Goal: Check status: Check status

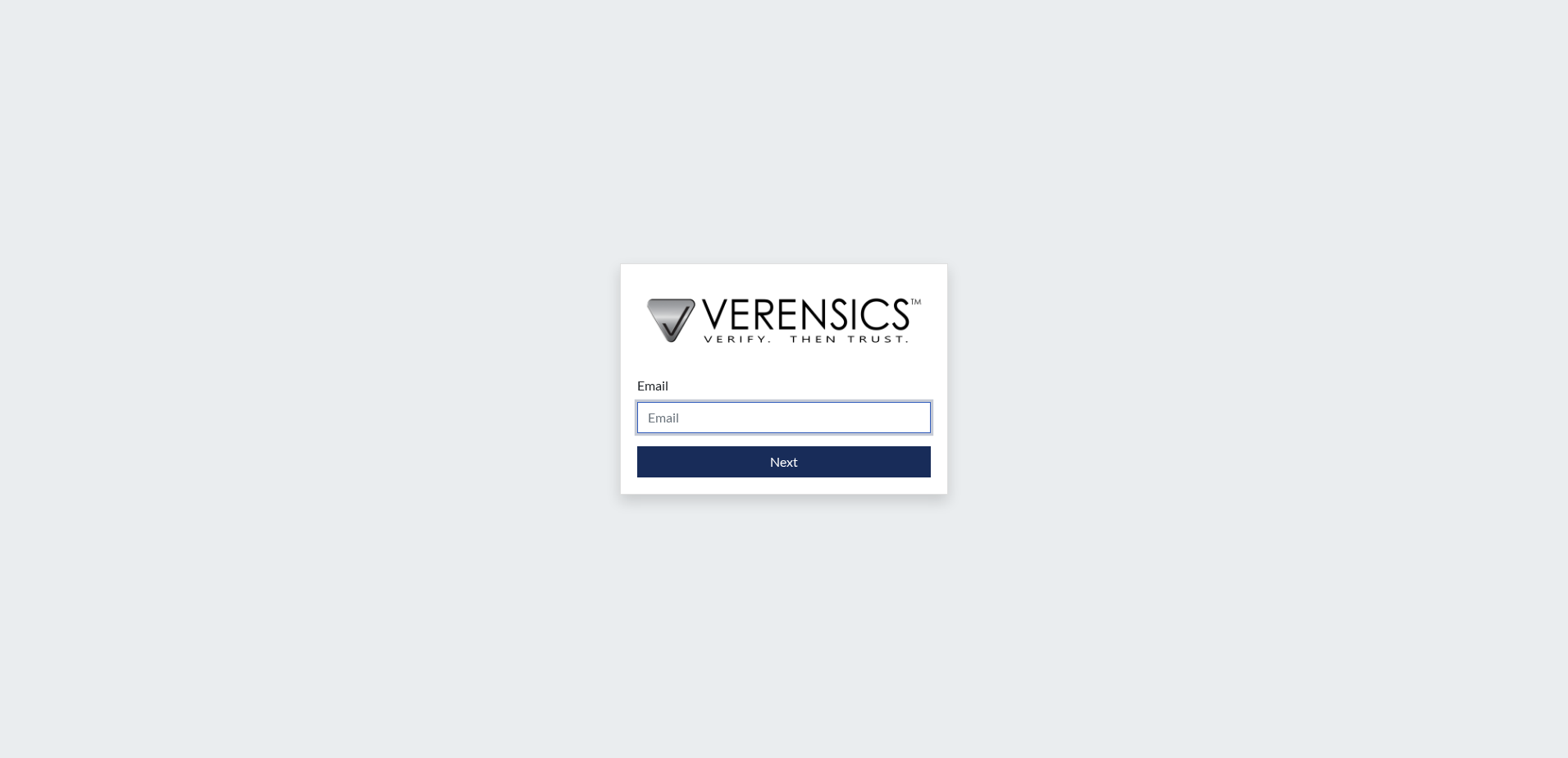
click at [796, 402] on input "Email" at bounding box center [784, 418] width 294 height 31
type input "[PERSON_NAME][EMAIL_ADDRESS][PERSON_NAME][DOMAIN_NAME]"
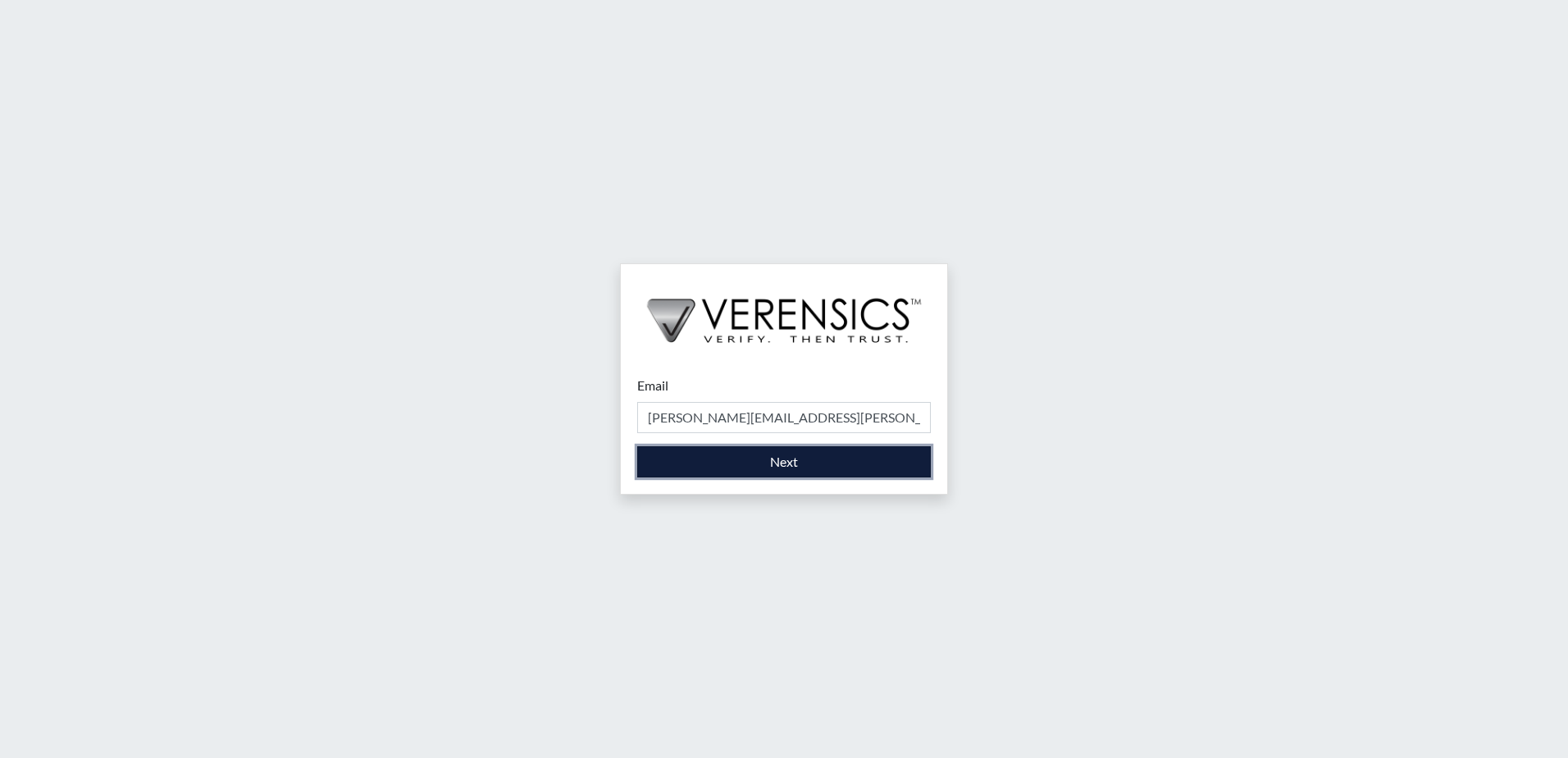
click at [778, 469] on button "Next" at bounding box center [784, 462] width 294 height 31
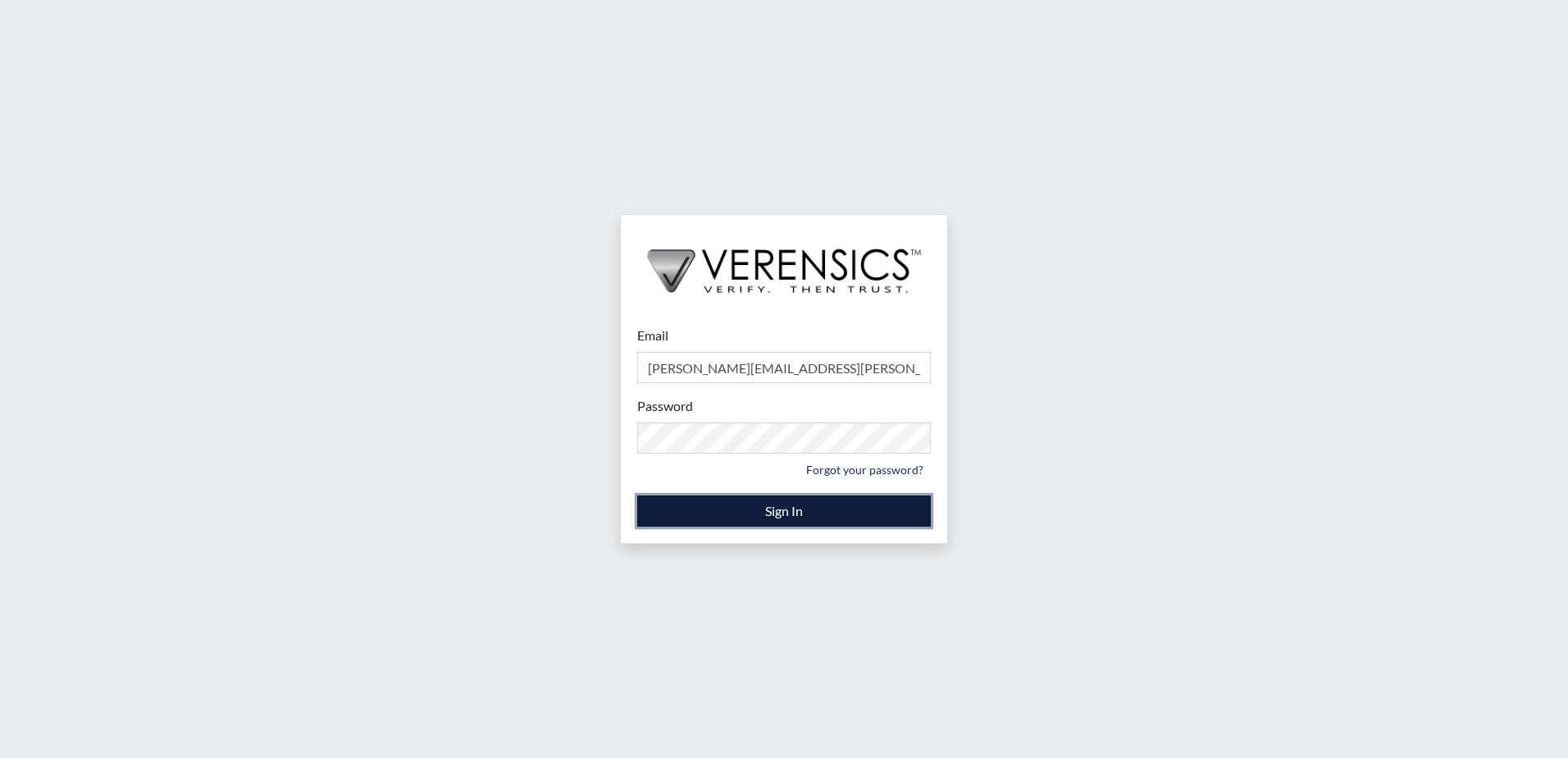
click at [762, 507] on button "Sign In" at bounding box center [784, 511] width 294 height 31
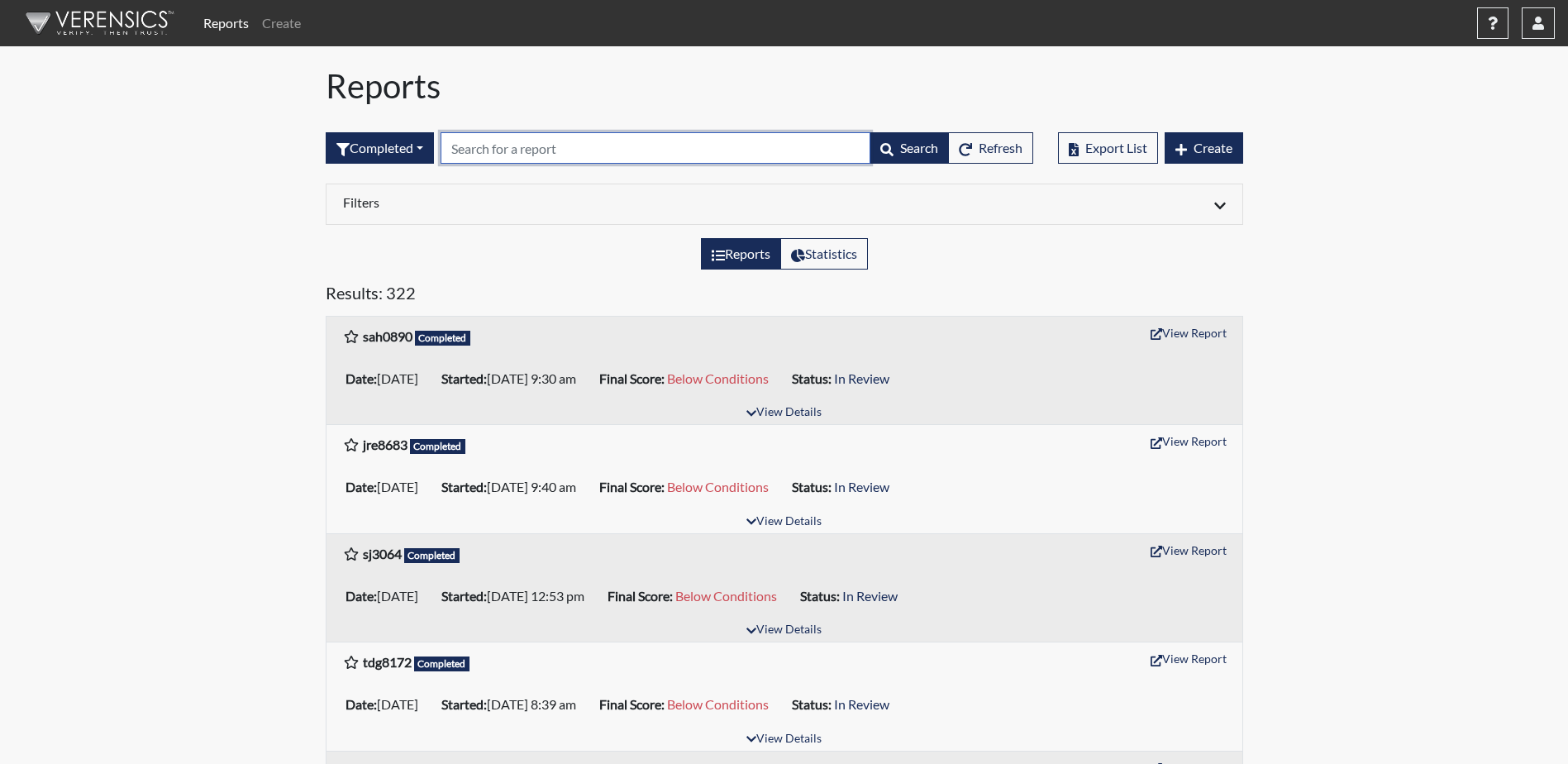
click at [604, 162] on input "text" at bounding box center [655, 149] width 430 height 32
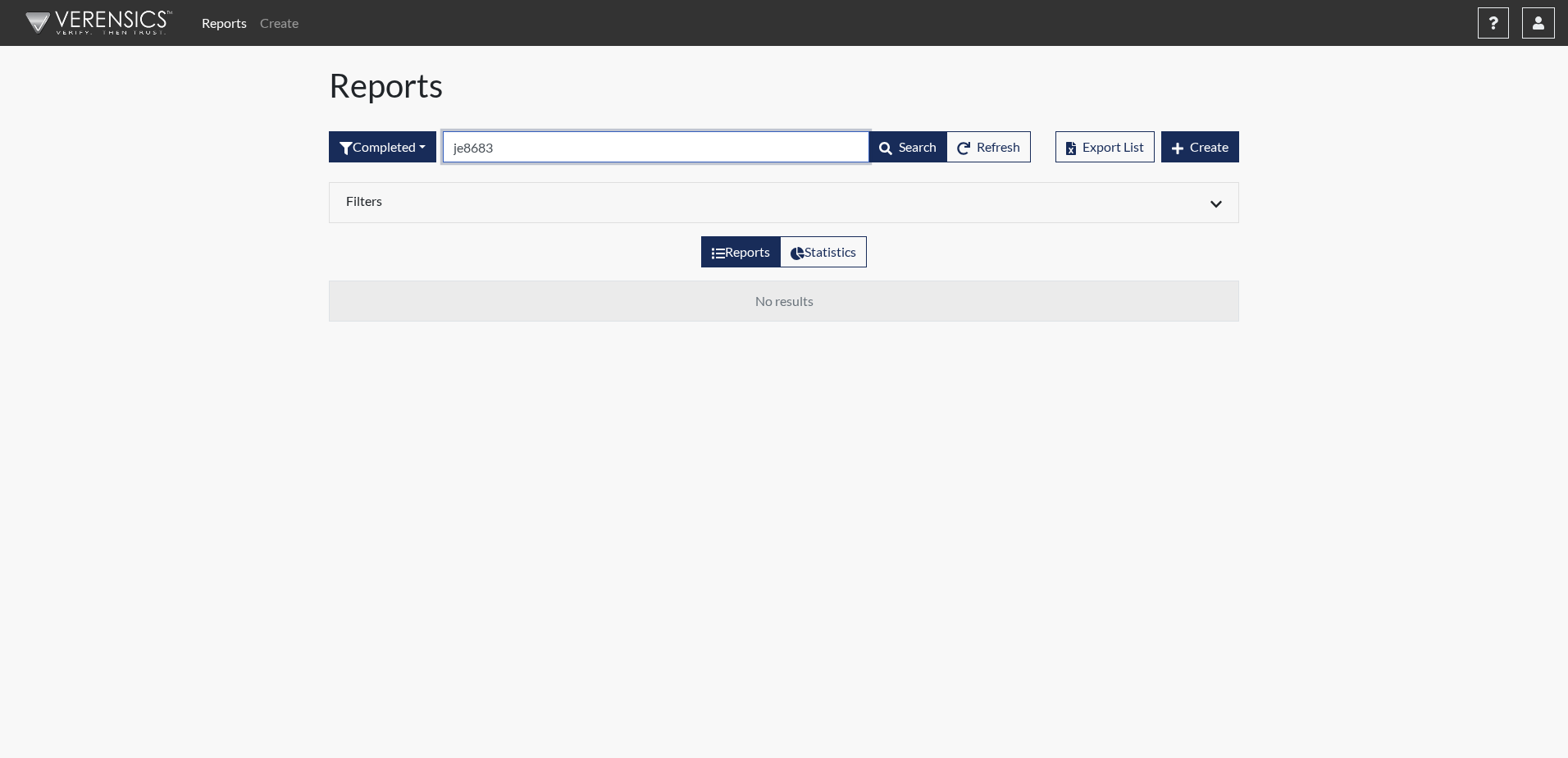
click at [466, 144] on input "je8683" at bounding box center [656, 147] width 426 height 31
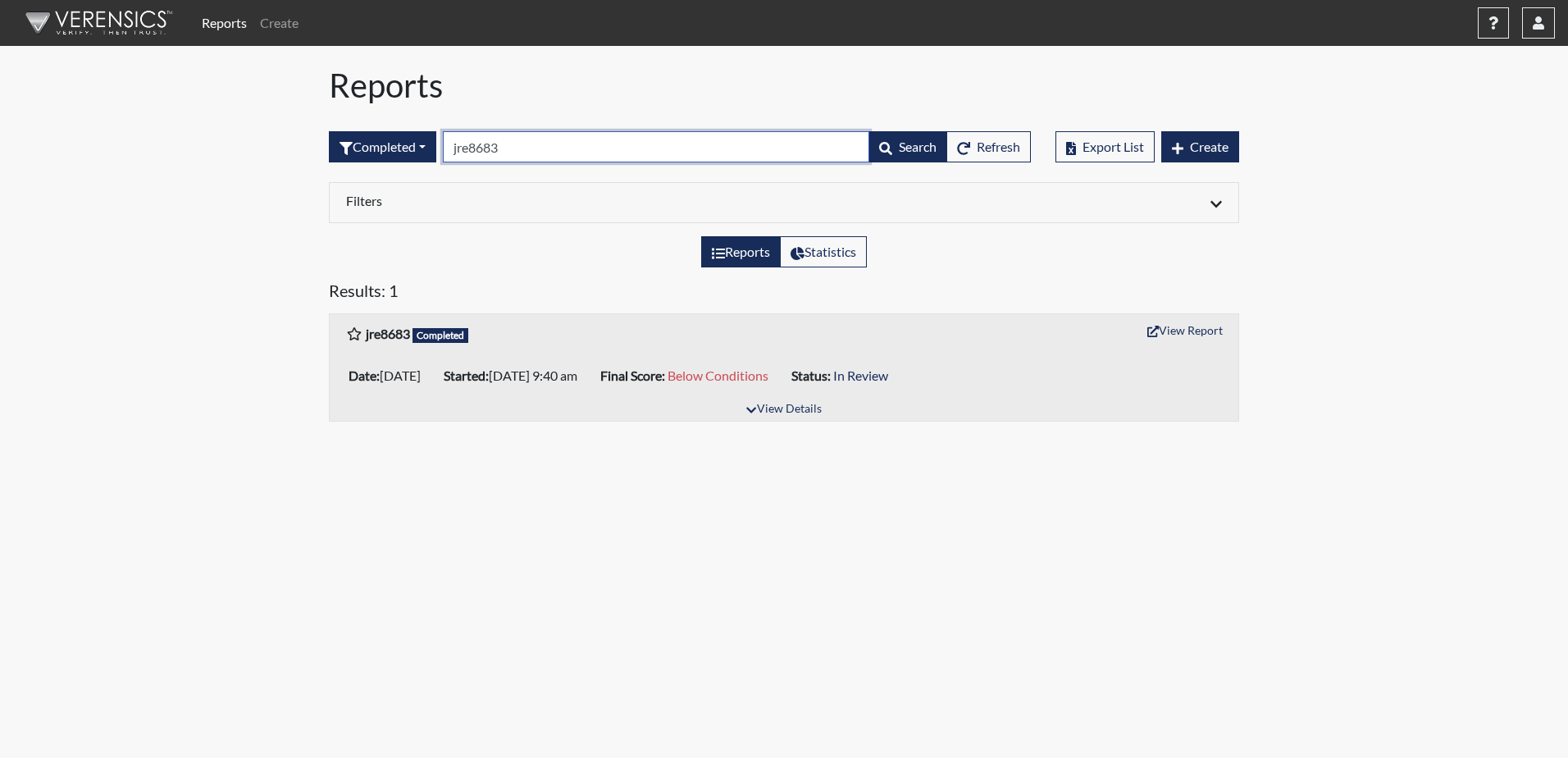
drag, startPoint x: 475, startPoint y: 146, endPoint x: 463, endPoint y: 146, distance: 12.0
click at [463, 146] on input "jre8683" at bounding box center [656, 147] width 426 height 31
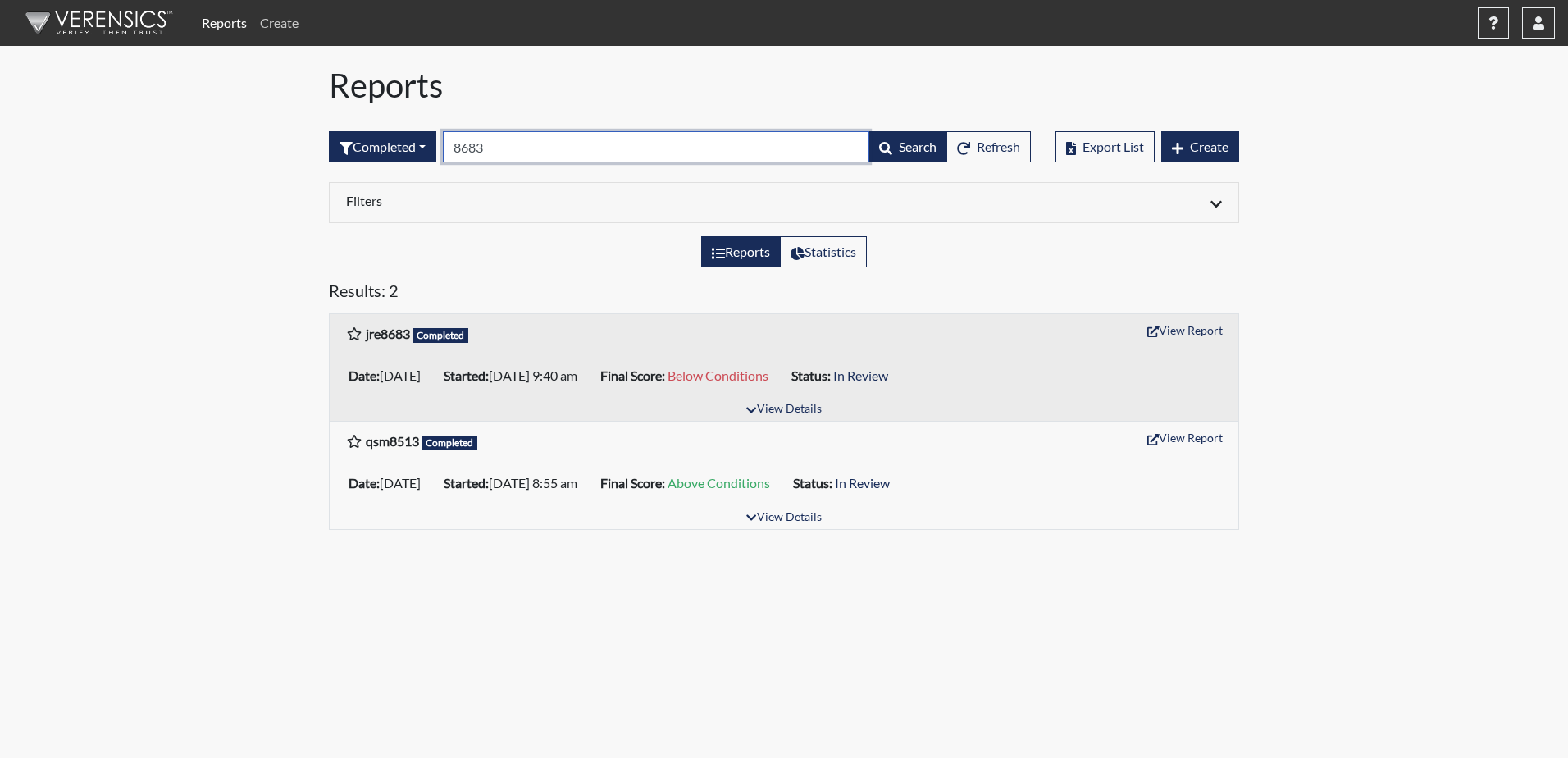
type input "8683"
